Goal: Check status: Check status

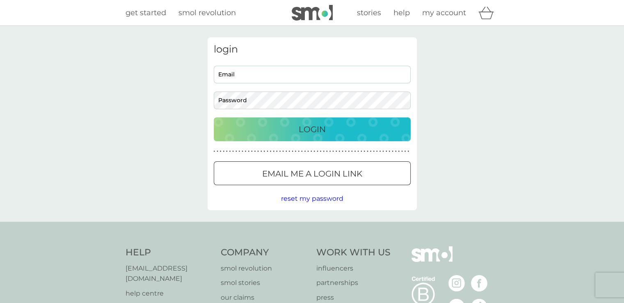
type input "[EMAIL_ADDRESS][DOMAIN_NAME]"
click at [303, 124] on p "Login" at bounding box center [312, 129] width 27 height 13
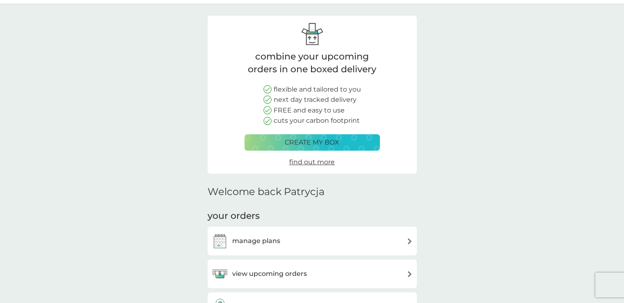
scroll to position [49, 0]
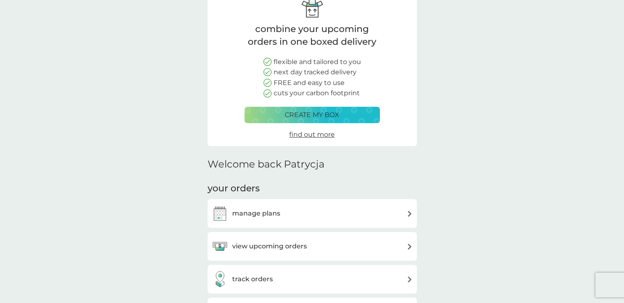
click at [264, 280] on h3 "track orders" at bounding box center [252, 279] width 41 height 11
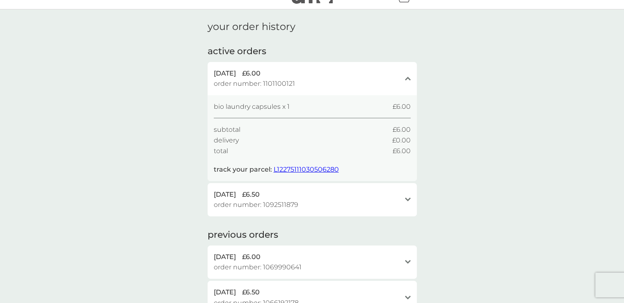
scroll to position [33, 0]
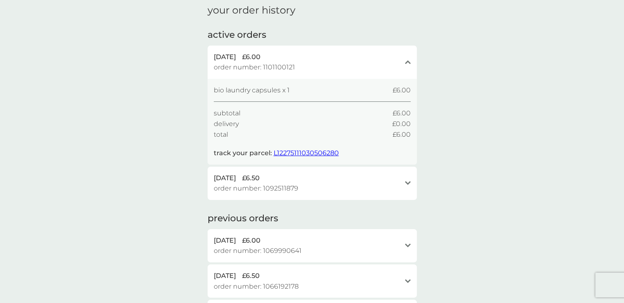
click at [407, 184] on icon at bounding box center [408, 183] width 6 height 4
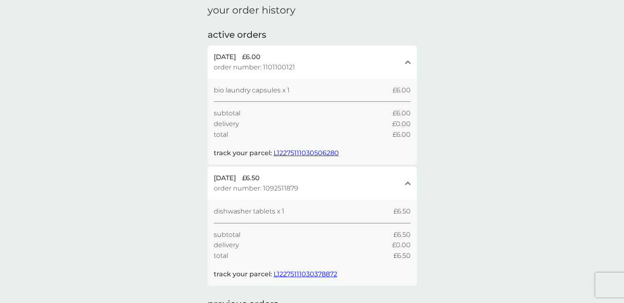
click at [407, 184] on icon "close" at bounding box center [408, 183] width 6 height 4
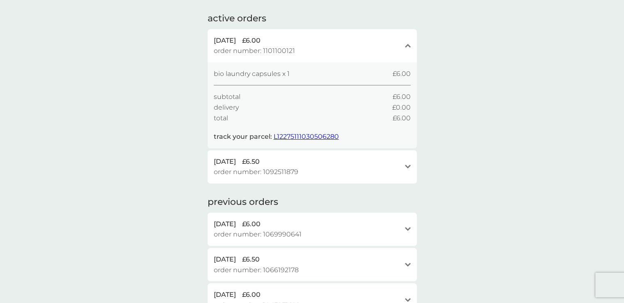
scroll to position [93, 0]
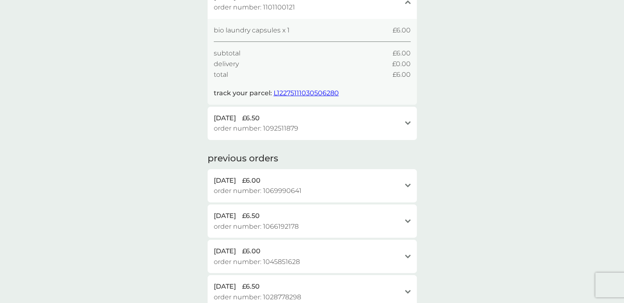
click at [407, 186] on icon "open" at bounding box center [408, 186] width 6 height 4
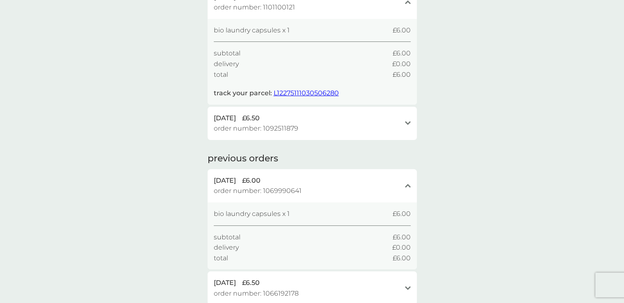
click at [407, 186] on icon "close" at bounding box center [408, 186] width 6 height 4
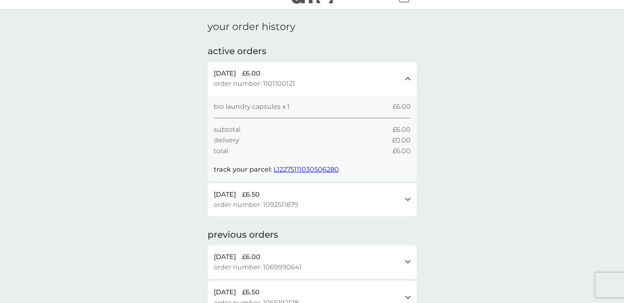
scroll to position [33, 0]
